Goal: Information Seeking & Learning: Learn about a topic

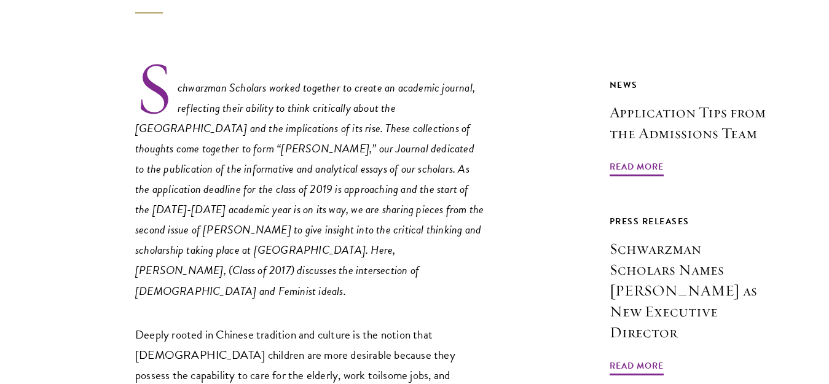
scroll to position [481, 0]
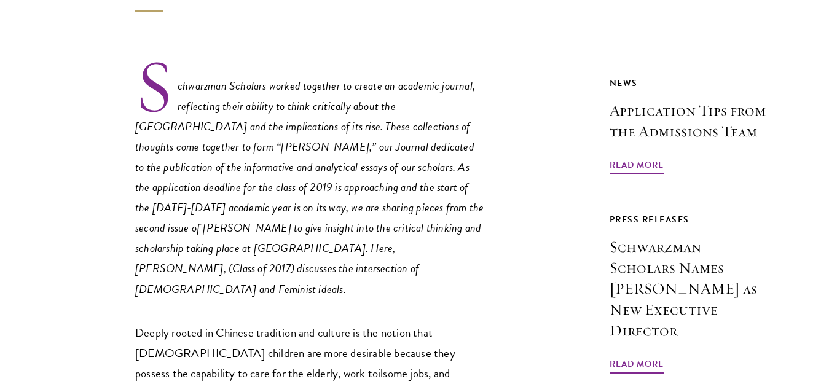
click at [291, 77] on em "Schwarzman Scholars worked together to create an academic journal, reflecting t…" at bounding box center [309, 187] width 348 height 221
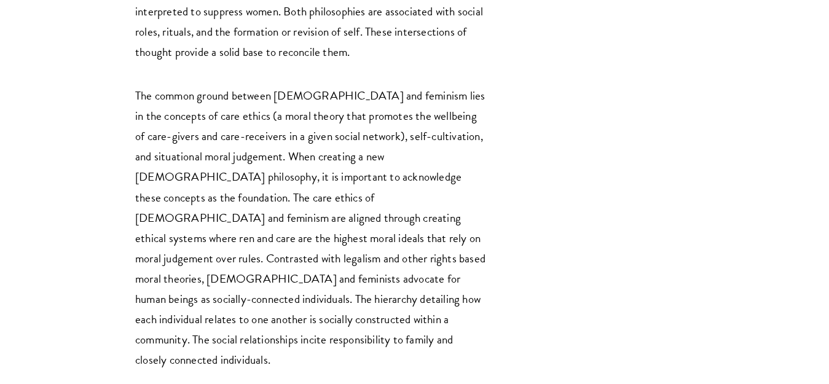
scroll to position [3255, 0]
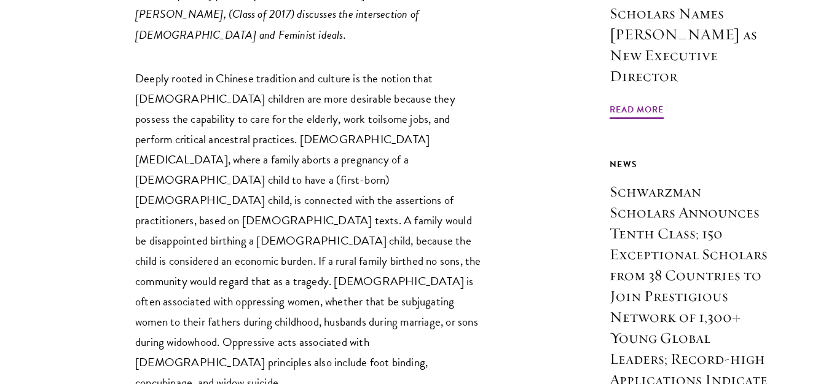
scroll to position [736, 0]
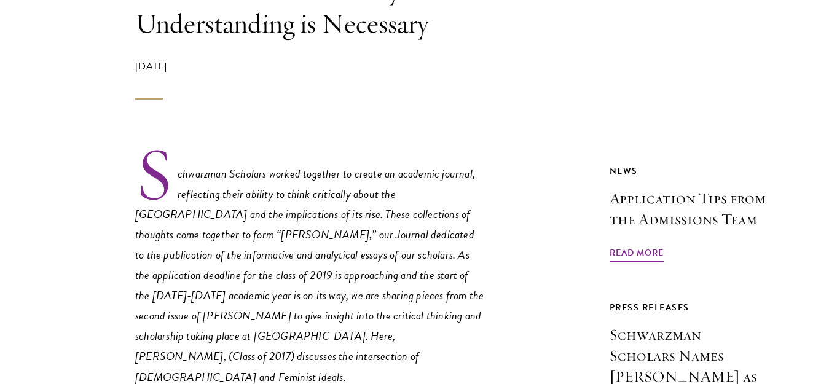
scroll to position [418, 0]
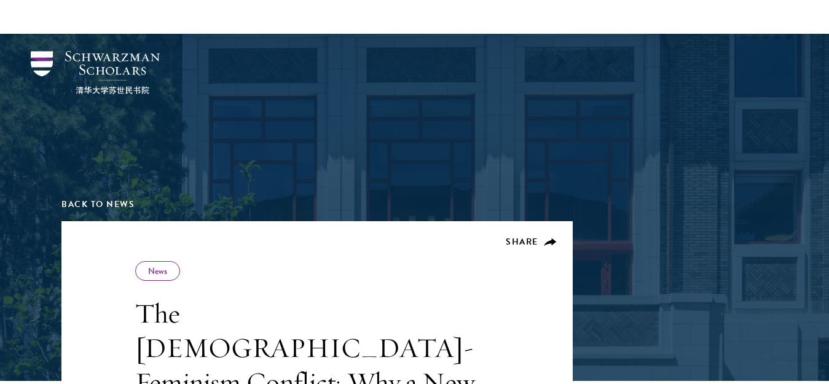
scroll to position [736, 0]
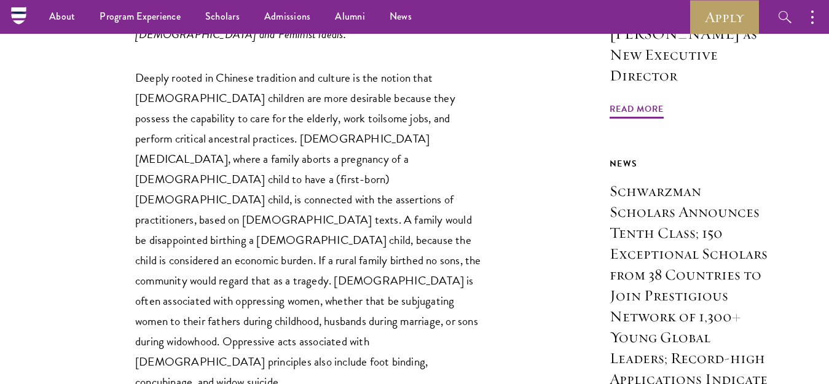
click at [380, 229] on p "Deeply rooted in Chinese tradition and culture is the notion that [DEMOGRAPHIC_…" at bounding box center [310, 230] width 350 height 325
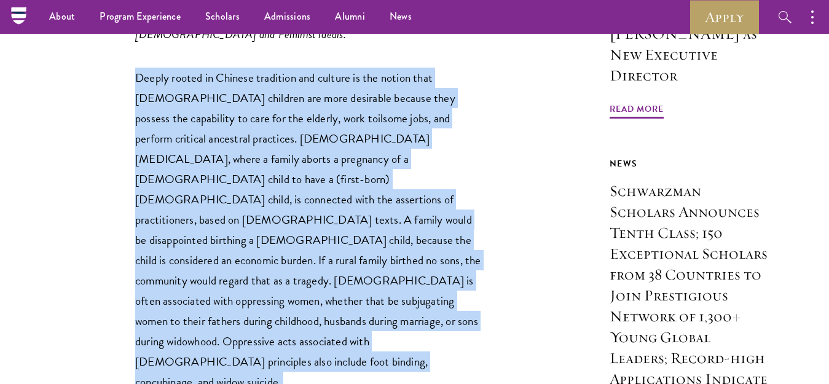
click at [380, 229] on p "Deeply rooted in Chinese tradition and culture is the notion that [DEMOGRAPHIC_…" at bounding box center [310, 230] width 350 height 325
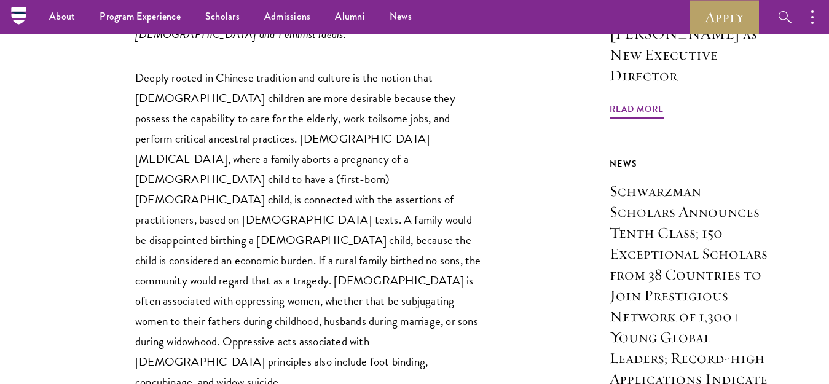
click at [372, 248] on p "Deeply rooted in Chinese tradition and culture is the notion that [DEMOGRAPHIC_…" at bounding box center [310, 230] width 350 height 325
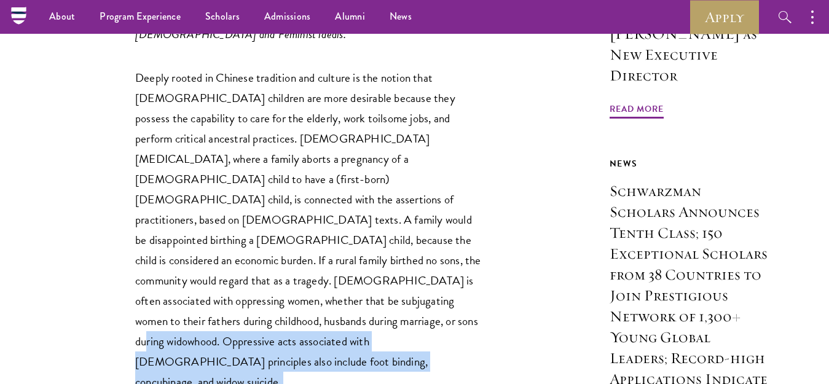
drag, startPoint x: 372, startPoint y: 248, endPoint x: 226, endPoint y: 271, distance: 147.9
click at [226, 271] on p "Deeply rooted in Chinese tradition and culture is the notion that [DEMOGRAPHIC_…" at bounding box center [310, 230] width 350 height 325
click at [168, 271] on p "Deeply rooted in Chinese tradition and culture is the notion that [DEMOGRAPHIC_…" at bounding box center [310, 230] width 350 height 325
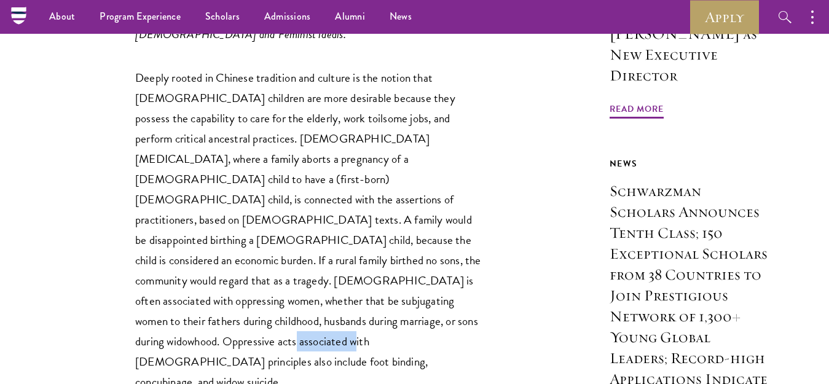
drag, startPoint x: 168, startPoint y: 271, endPoint x: 204, endPoint y: 271, distance: 35.6
click at [204, 271] on p "Deeply rooted in Chinese tradition and culture is the notion that [DEMOGRAPHIC_…" at bounding box center [310, 230] width 350 height 325
click at [404, 189] on p "Deeply rooted in Chinese tradition and culture is the notion that [DEMOGRAPHIC_…" at bounding box center [310, 230] width 350 height 325
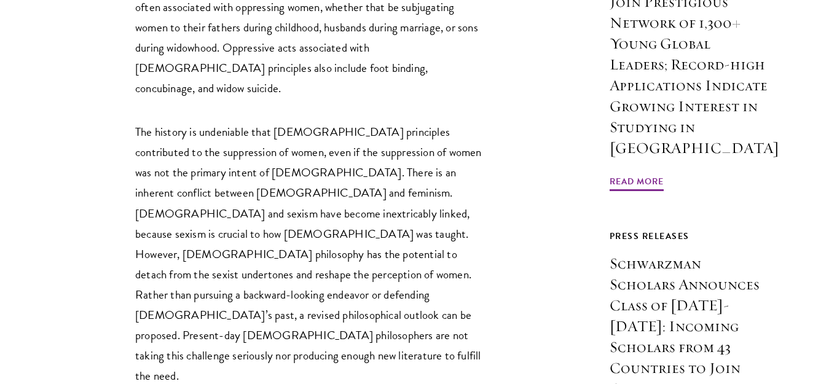
scroll to position [1031, 0]
